Goal: Download file/media

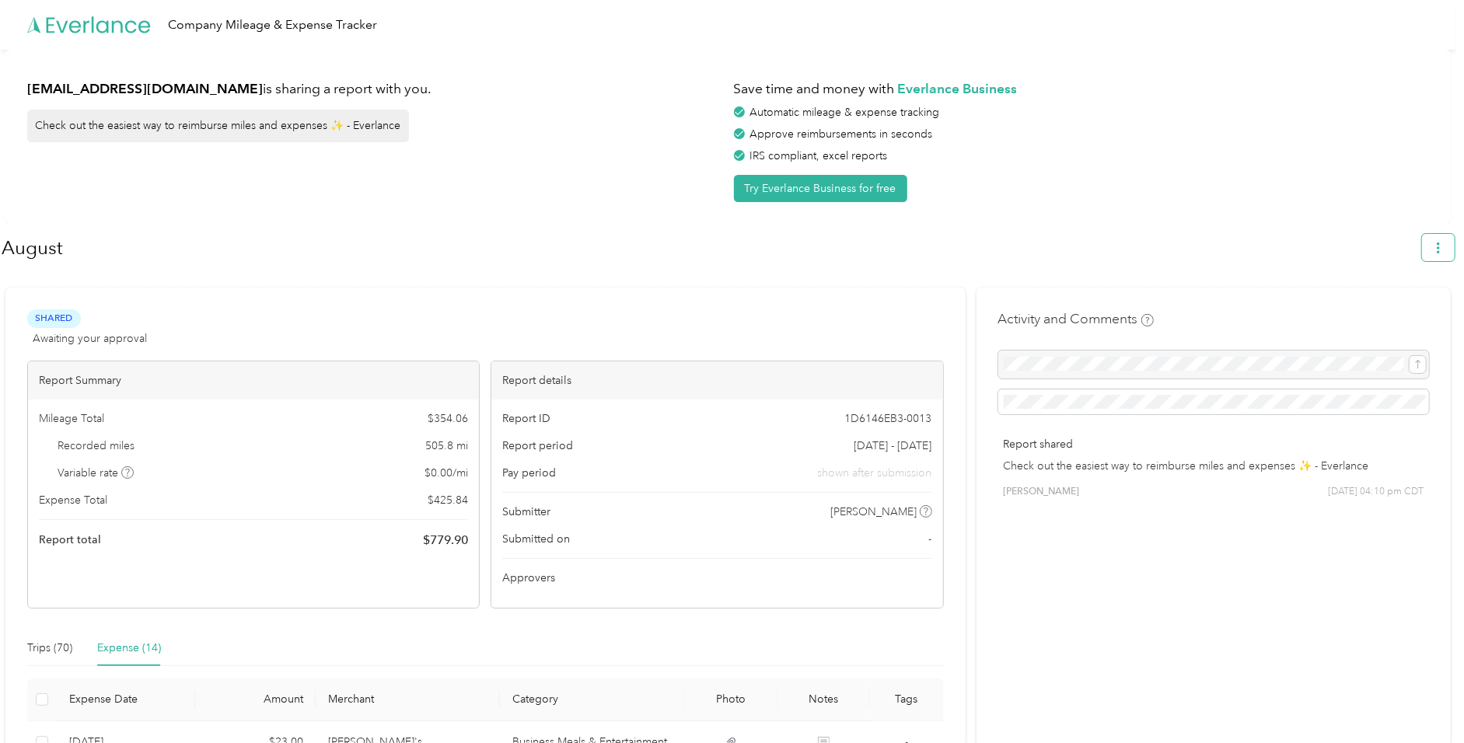
click at [1444, 244] on icon "button" at bounding box center [1438, 248] width 11 height 11
click at [1392, 312] on span "Download" at bounding box center [1402, 320] width 51 height 16
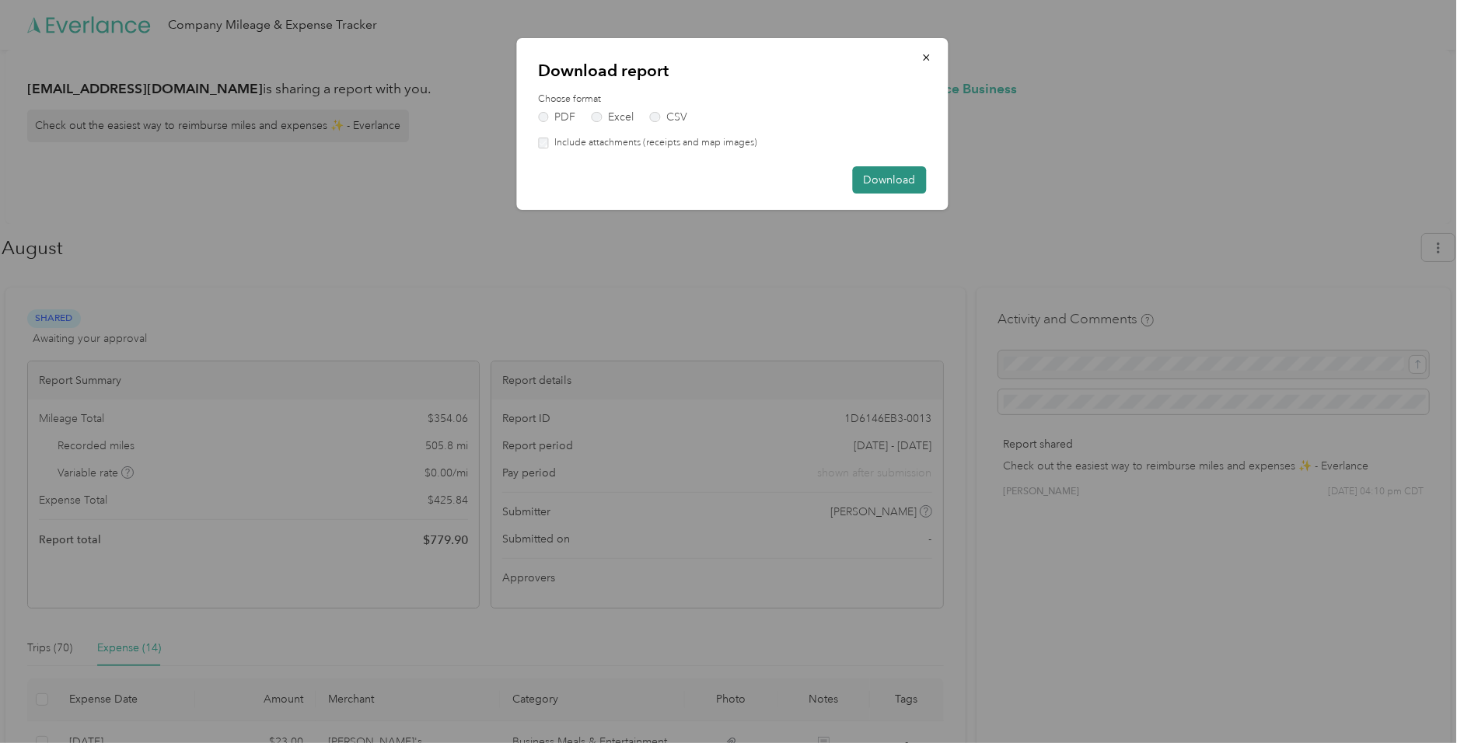
click at [885, 176] on button "Download" at bounding box center [889, 179] width 74 height 27
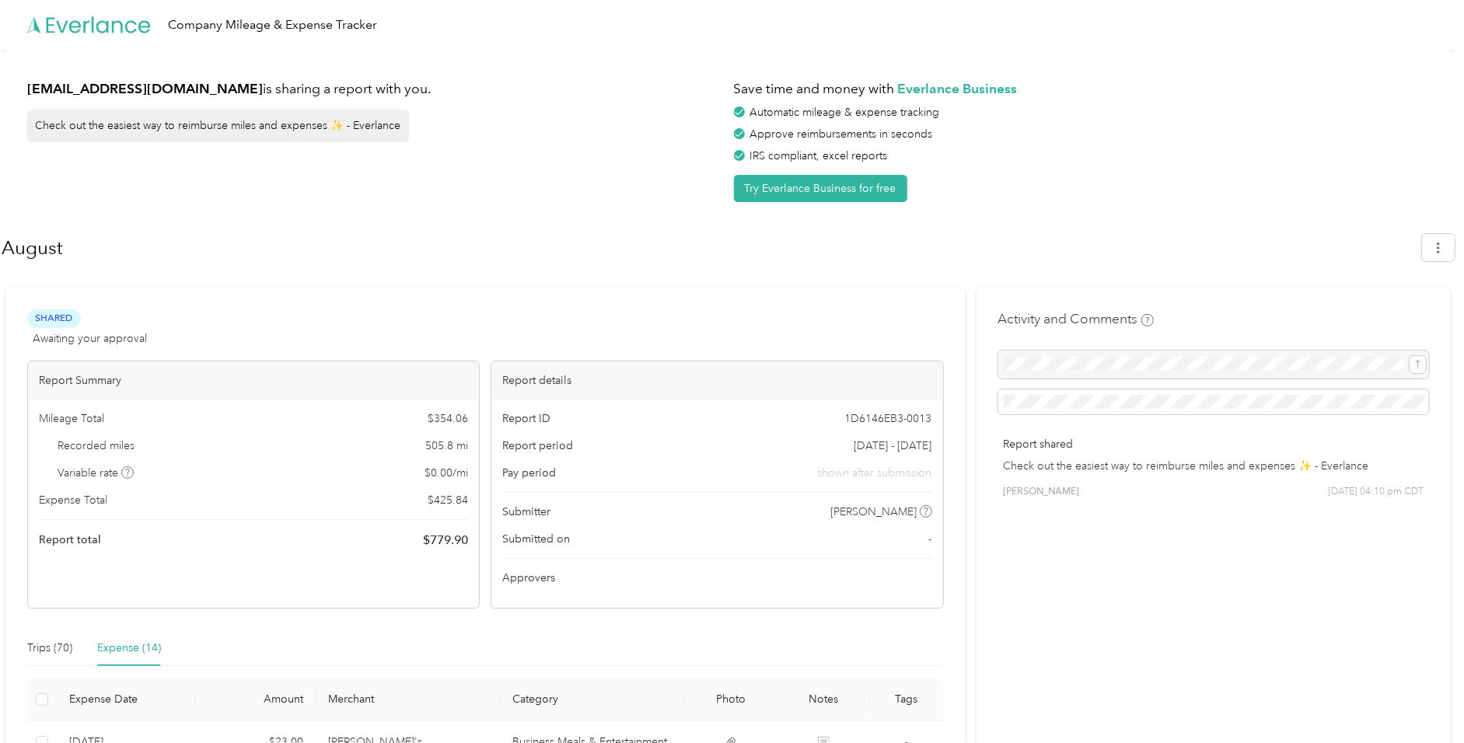
click at [1208, 208] on div "[EMAIL_ADDRESS][DOMAIN_NAME] is sharing a report with you. Check out the easies…" at bounding box center [728, 137] width 1446 height 174
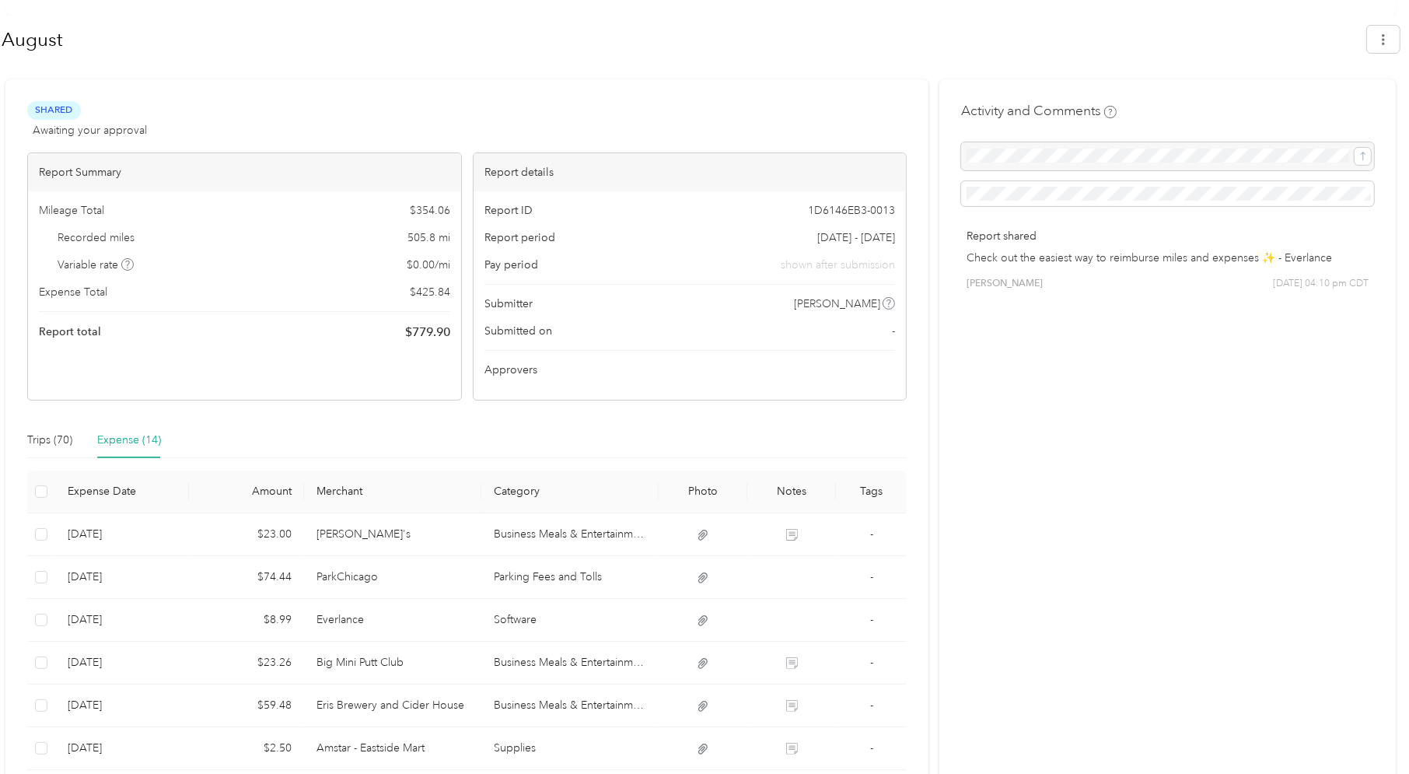
scroll to position [596, 0]
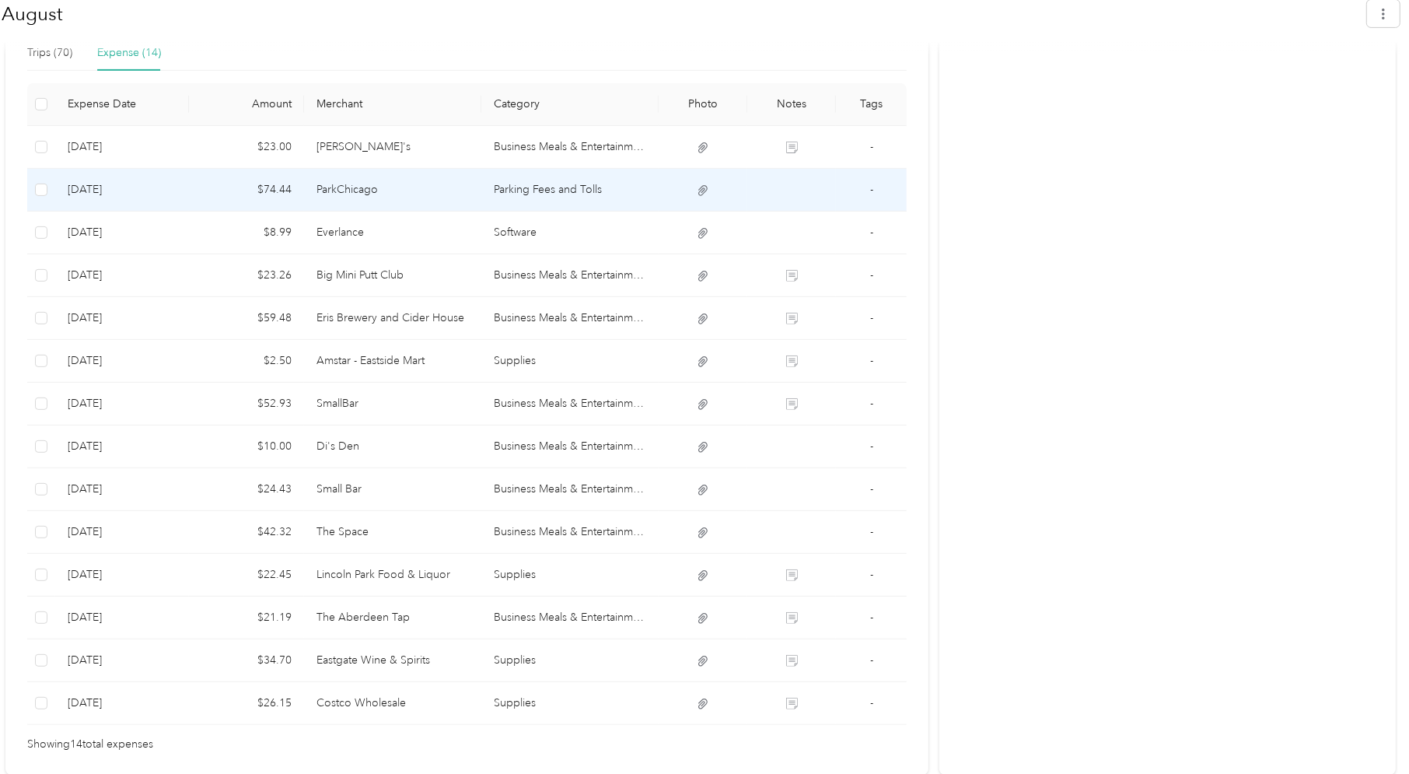
click at [704, 194] on icon at bounding box center [702, 190] width 9 height 10
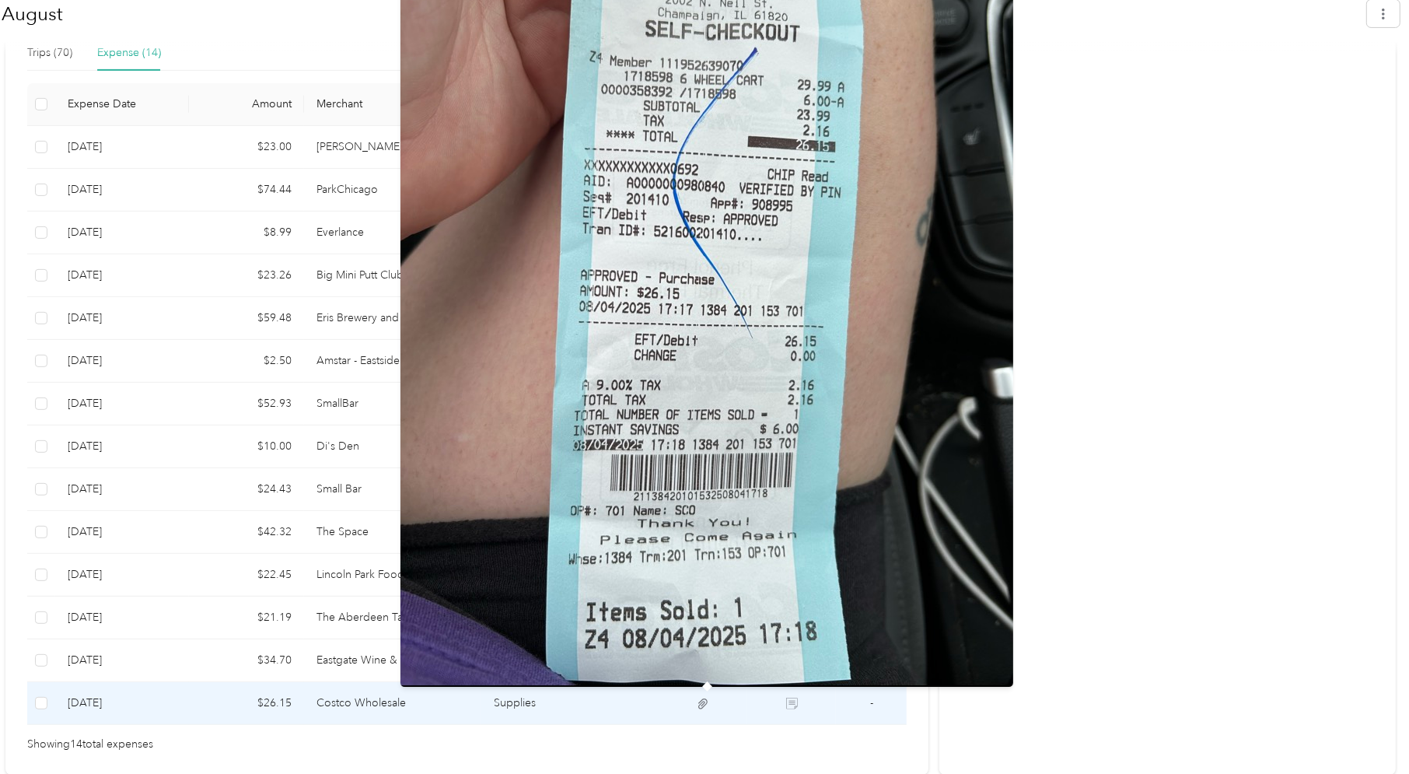
drag, startPoint x: 705, startPoint y: 703, endPoint x: 1143, endPoint y: 683, distance: 438.2
click at [1143, 683] on div "Shared Awaiting your approval View activity & comments Report Summary Mileage T…" at bounding box center [700, 233] width 1390 height 1082
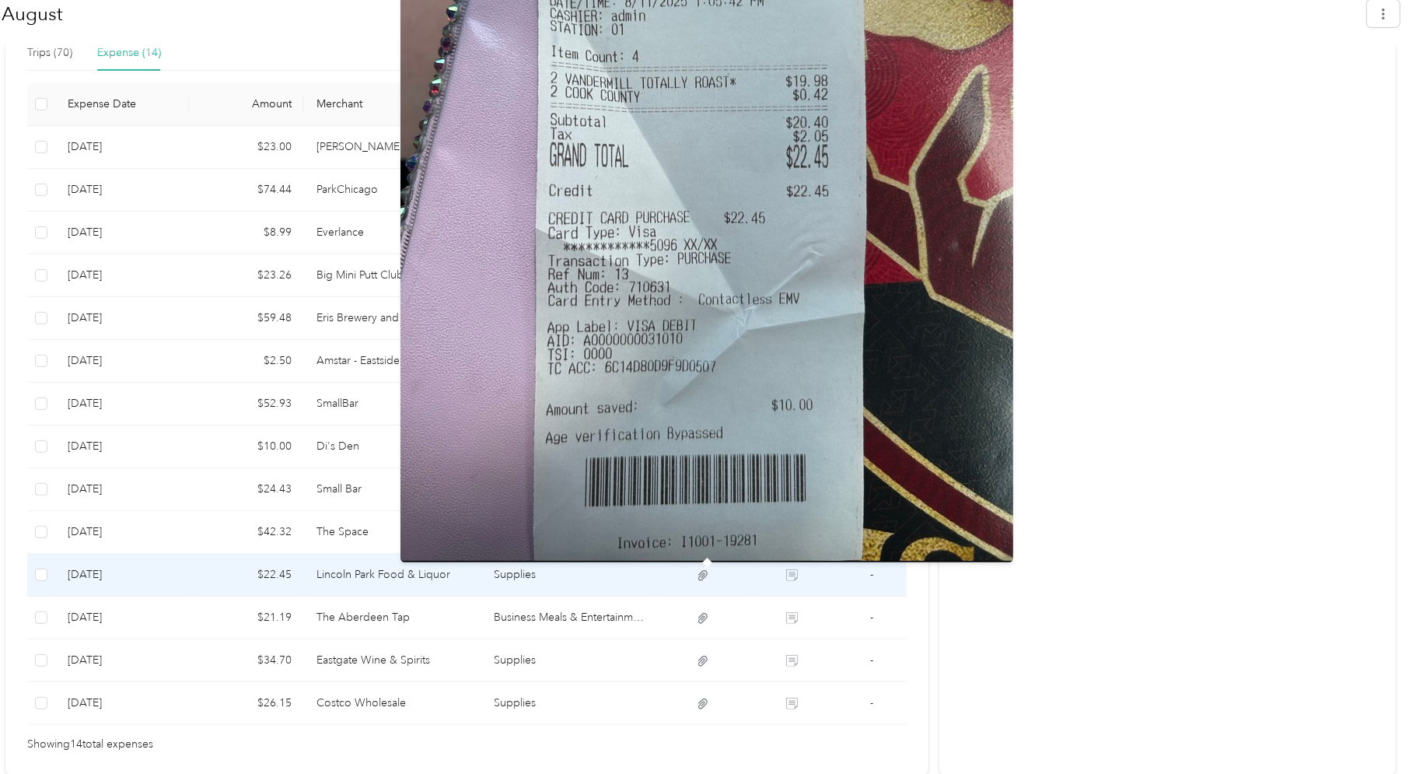
click at [704, 581] on icon at bounding box center [703, 575] width 14 height 14
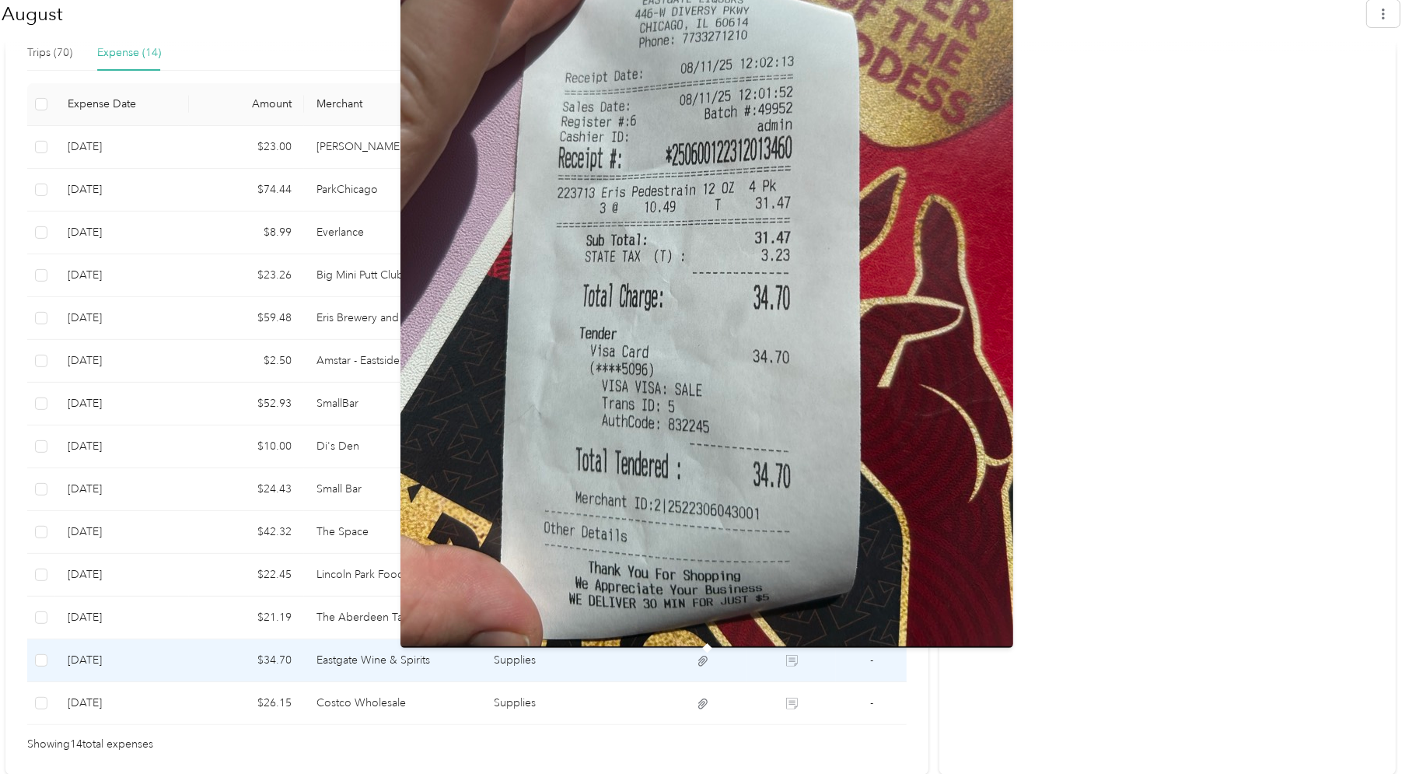
click at [710, 662] on icon at bounding box center [703, 661] width 14 height 14
click at [704, 662] on icon at bounding box center [703, 661] width 14 height 14
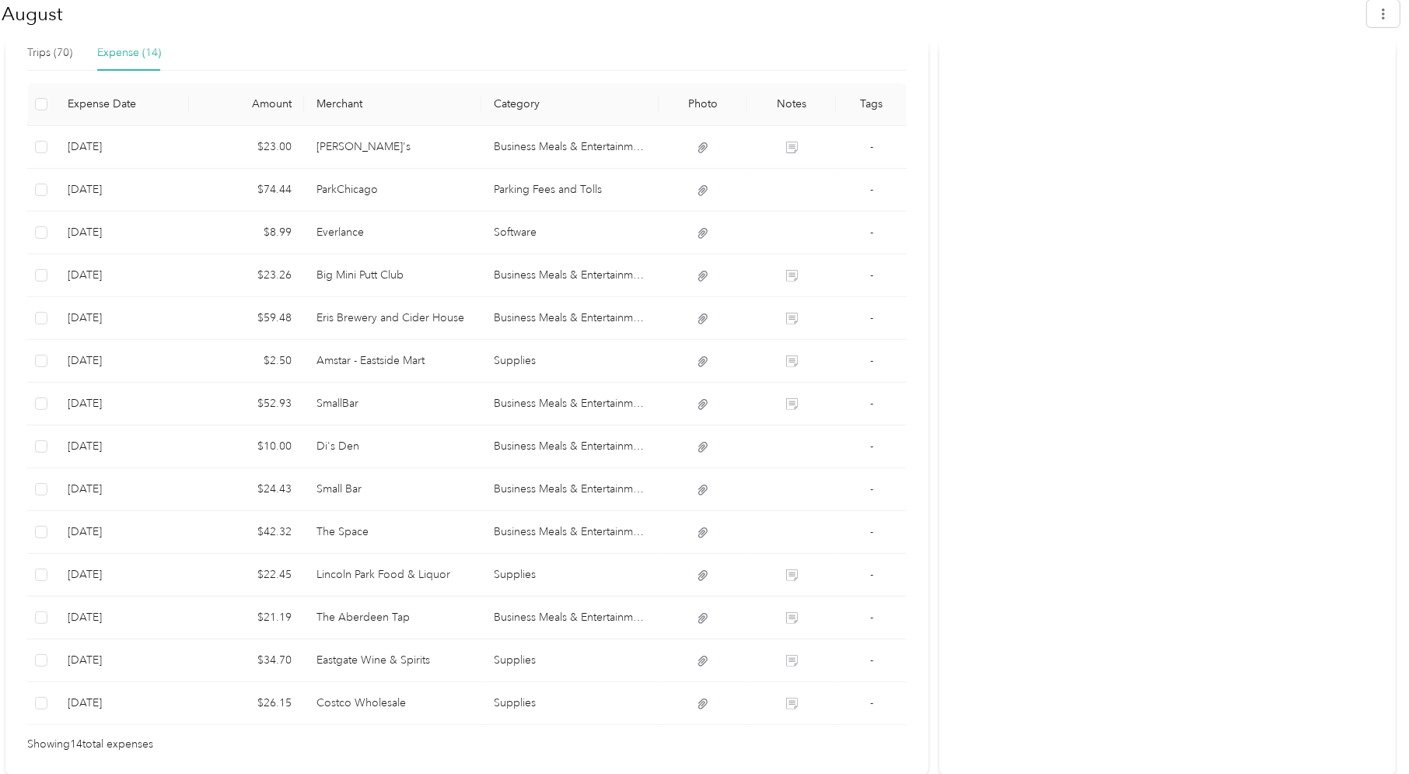
click at [1124, 553] on div "Activity and Comments Report shared Check out the easiest way to reimburse mile…" at bounding box center [1167, 233] width 456 height 1082
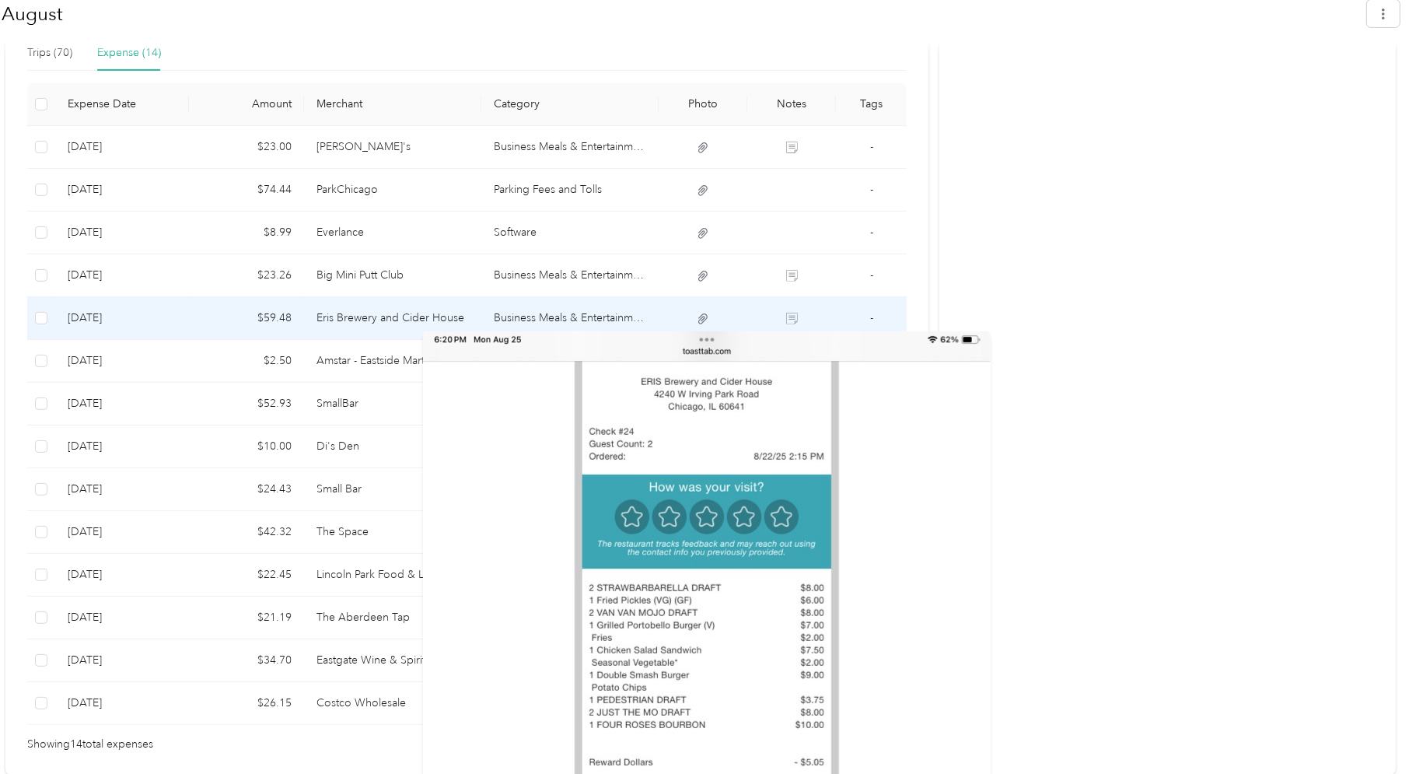
click at [705, 320] on icon at bounding box center [703, 319] width 14 height 14
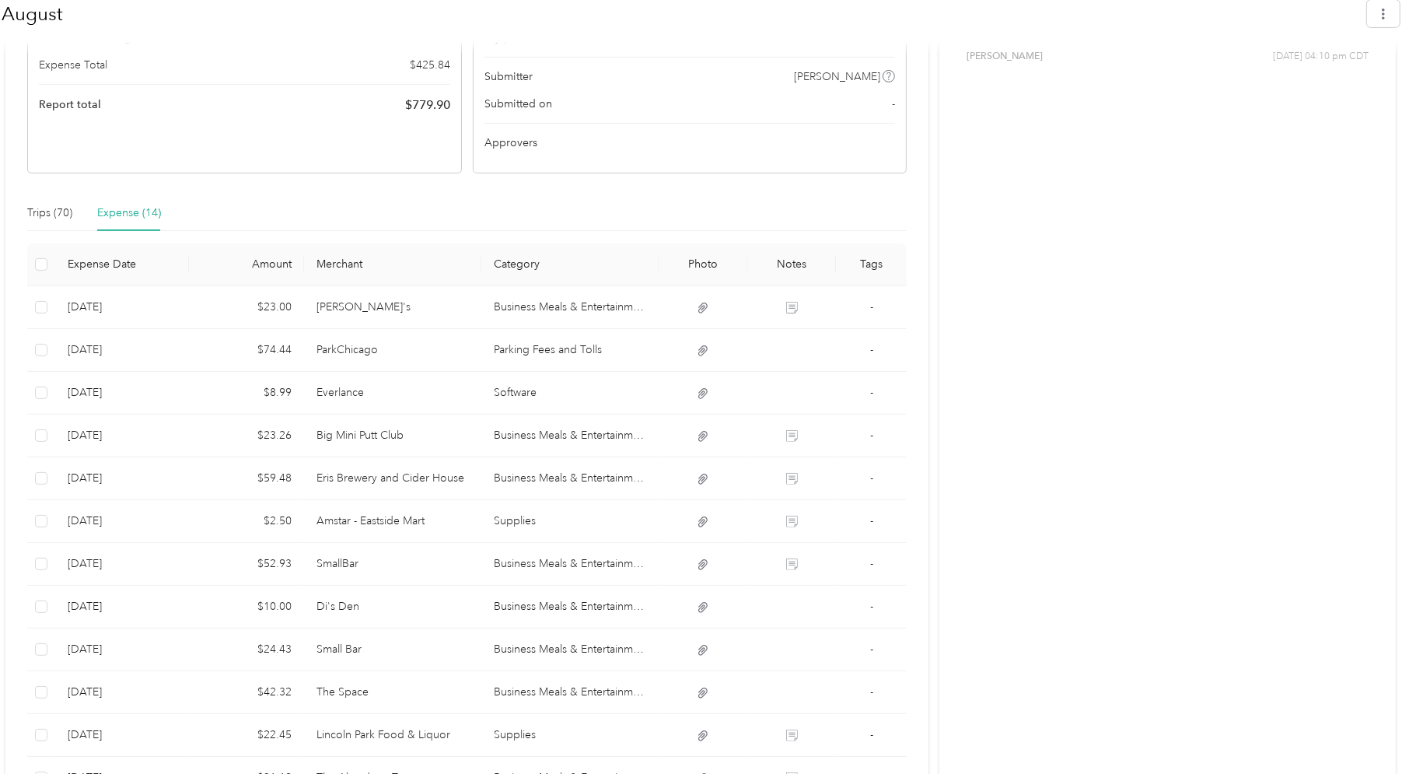
scroll to position [423, 0]
